Goal: Information Seeking & Learning: Find specific fact

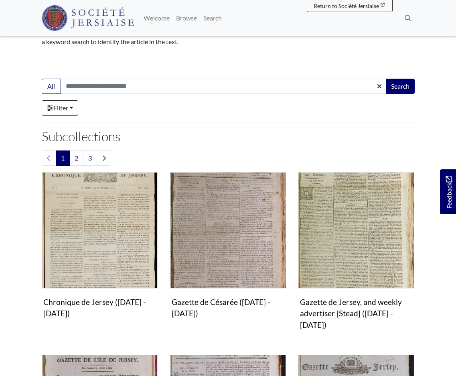
scroll to position [120, 0]
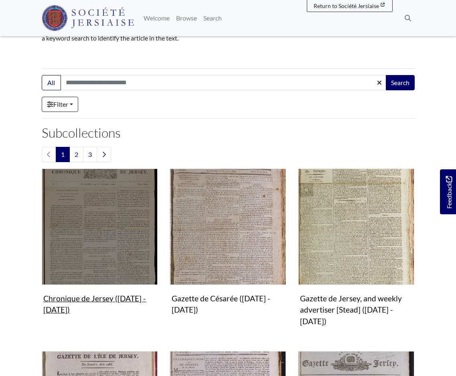
click at [97, 247] on img "Subcollection" at bounding box center [100, 227] width 116 height 116
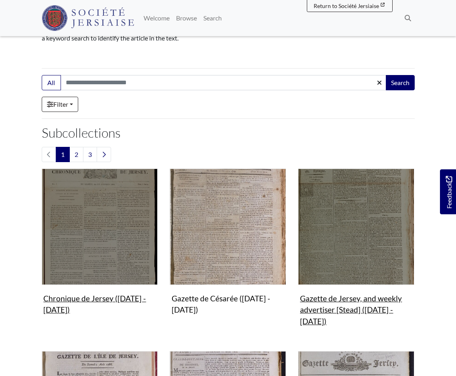
scroll to position [281, 0]
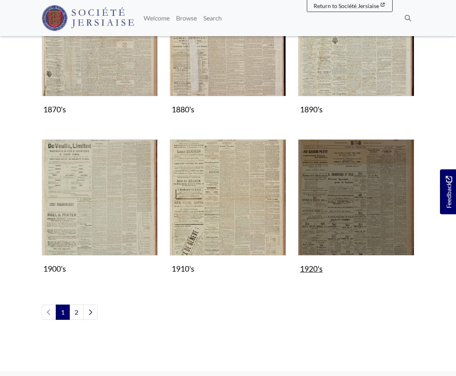
scroll to position [602, 0]
click at [343, 216] on img "Subcollection" at bounding box center [356, 197] width 116 height 116
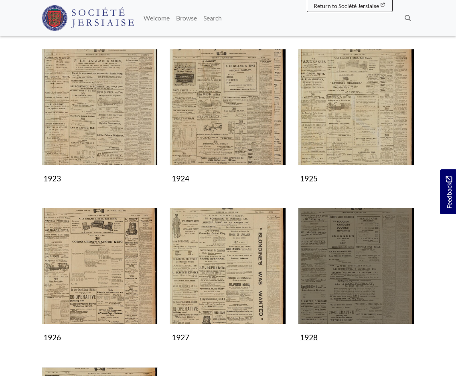
scroll to position [401, 0]
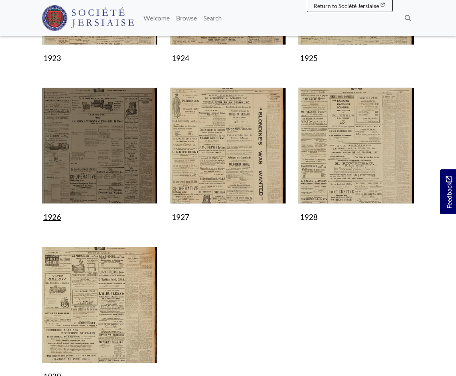
click at [112, 159] on img "Subcollection" at bounding box center [100, 145] width 116 height 116
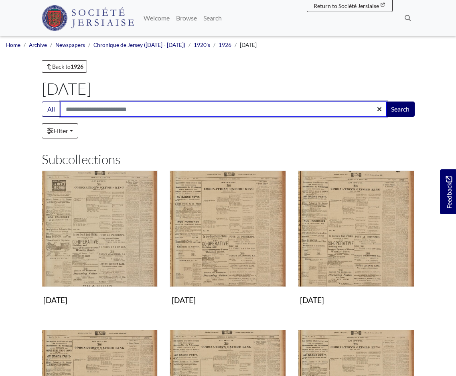
click at [110, 107] on input "Search:" at bounding box center [224, 109] width 326 height 15
type input "**********"
click at [386, 102] on button "Search" at bounding box center [400, 109] width 29 height 15
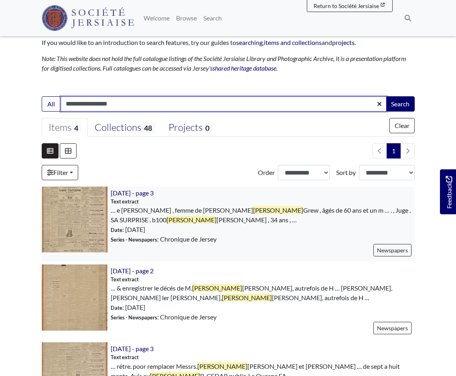
scroll to position [120, 0]
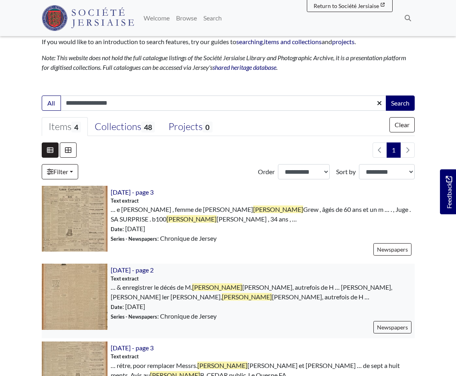
click at [68, 295] on img at bounding box center [75, 297] width 66 height 66
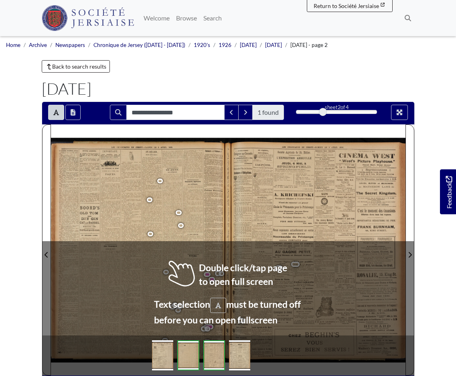
click at [159, 215] on span "produit" at bounding box center [161, 214] width 7 height 3
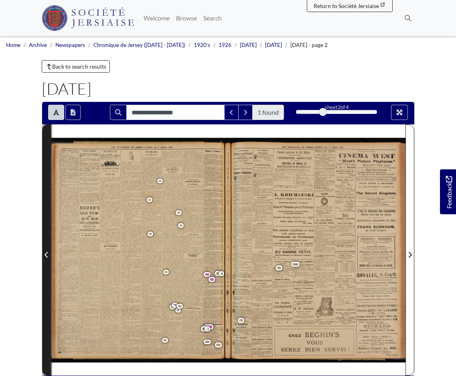
click at [42, 262] on button "Previous Page" at bounding box center [46, 249] width 9 height 251
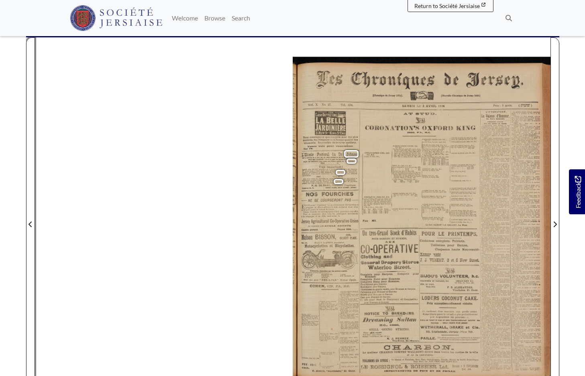
scroll to position [40, 0]
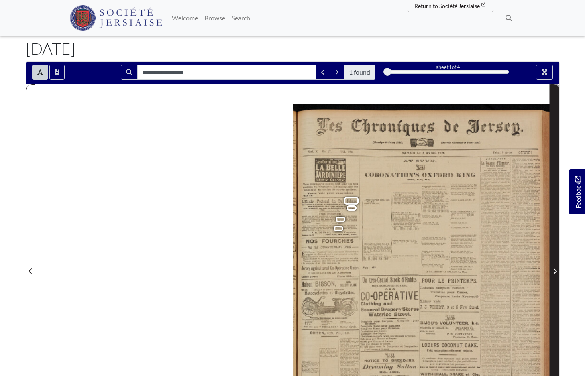
click at [462, 271] on icon "Next Page" at bounding box center [555, 271] width 4 height 6
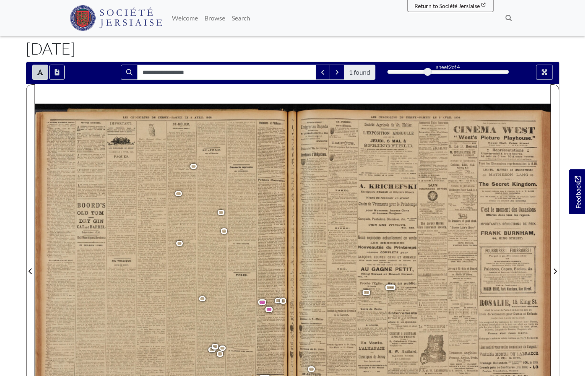
click at [43, 78] on button "Toggle text selection (Alt+T)" at bounding box center [40, 72] width 16 height 15
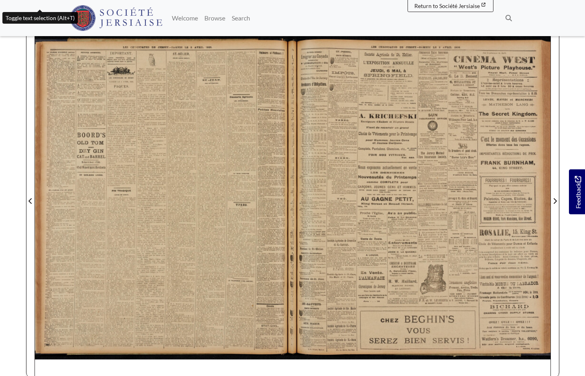
scroll to position [161, 0]
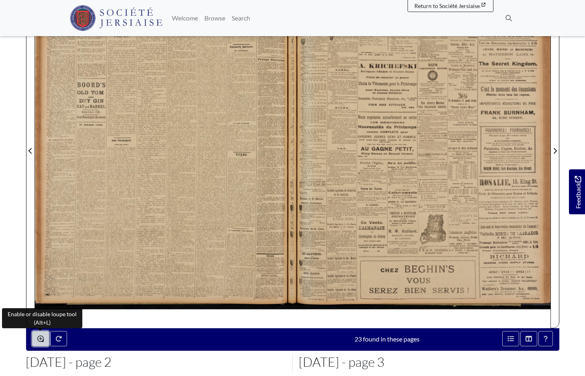
click at [37, 338] on icon "Enable or disable loupe tool (Alt+L)" at bounding box center [40, 338] width 6 height 6
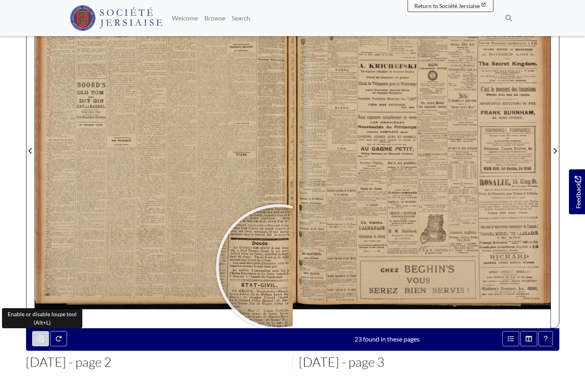
click at [279, 267] on div at bounding box center [279, 267] width 120 height 120
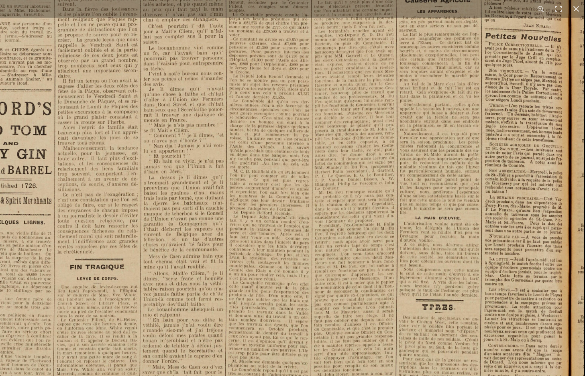
click at [365, 176] on img at bounding box center [218, 283] width 732 height 1036
